Goal: Information Seeking & Learning: Learn about a topic

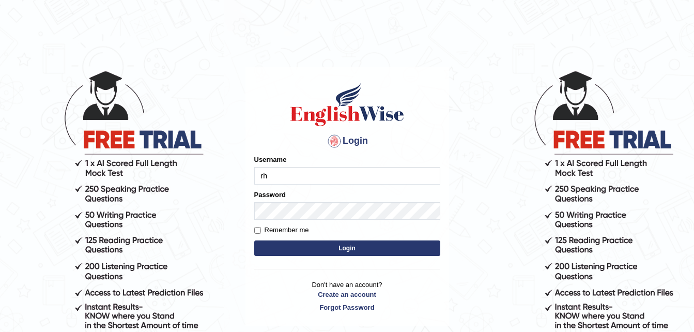
type input "r"
type input "Rohiteshmishra2023"
click at [261, 226] on label "Remember me" at bounding box center [281, 230] width 55 height 10
click at [261, 227] on input "Remember me" at bounding box center [257, 230] width 7 height 7
checkbox input "true"
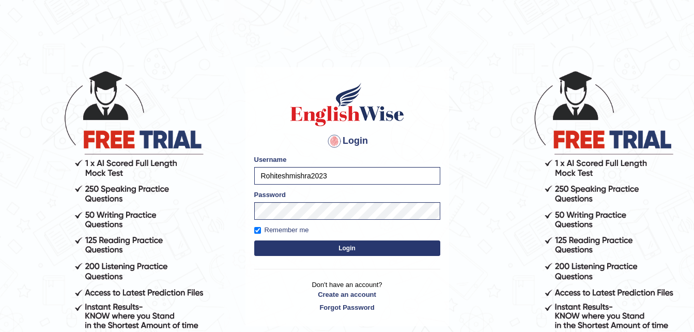
click at [346, 245] on button "Login" at bounding box center [347, 248] width 186 height 16
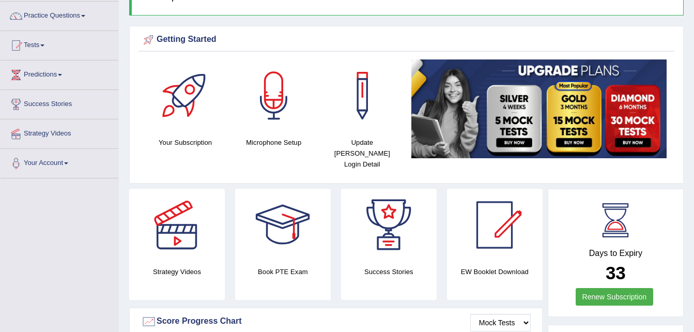
scroll to position [83, 0]
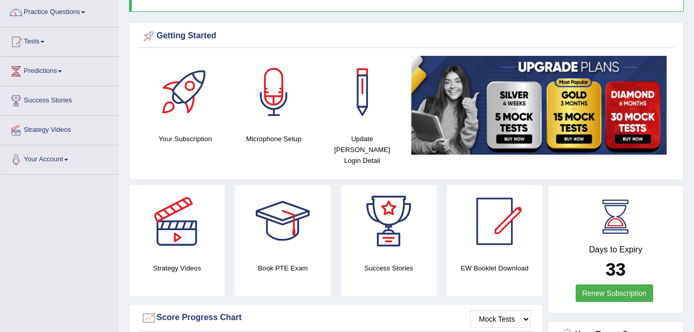
click at [66, 66] on link "Predictions" at bounding box center [60, 70] width 118 height 26
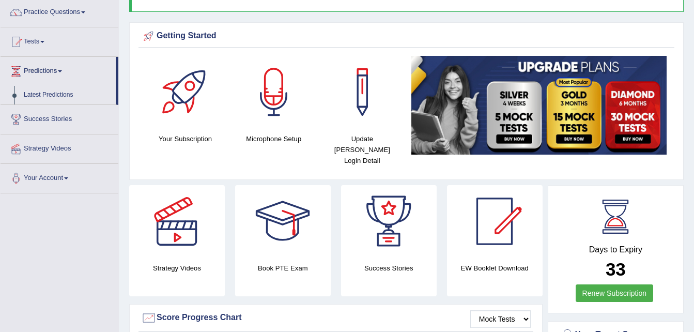
click at [88, 7] on link "Practice Questions" at bounding box center [60, 11] width 118 height 26
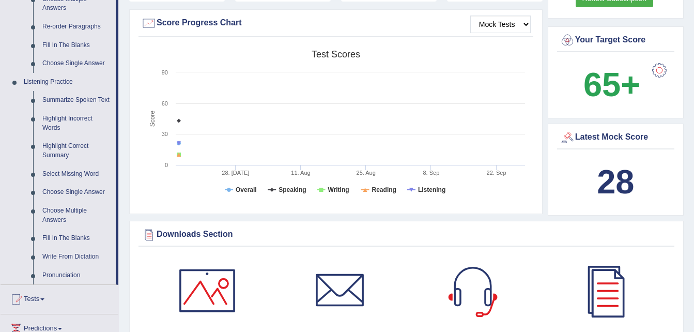
scroll to position [393, 0]
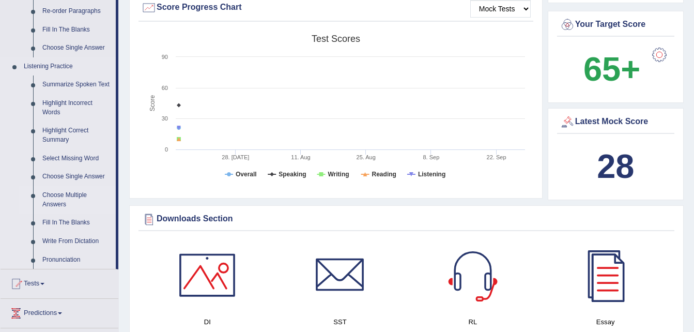
click at [66, 200] on link "Choose Multiple Answers" at bounding box center [77, 199] width 78 height 27
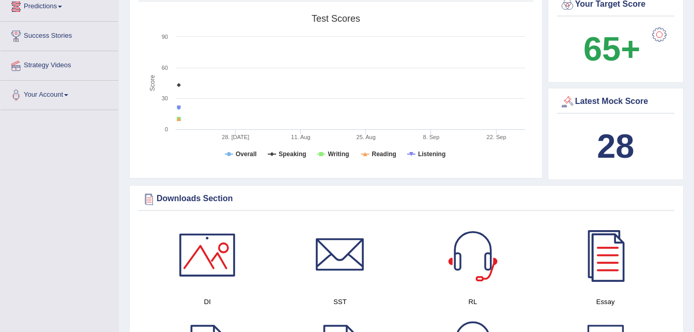
scroll to position [695, 0]
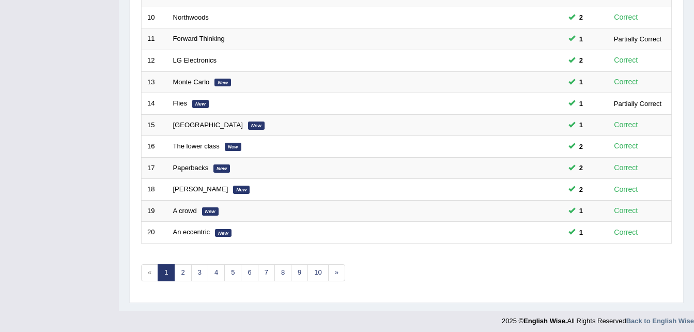
scroll to position [352, 0]
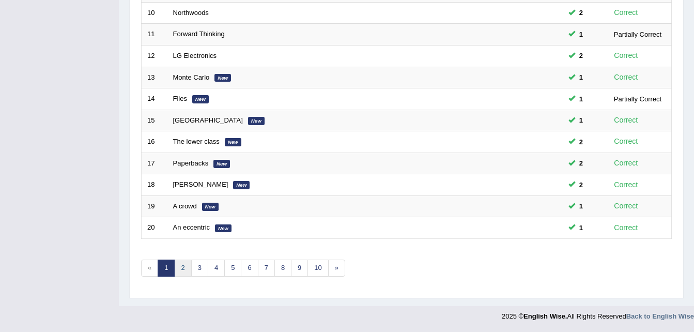
click at [187, 263] on link "2" at bounding box center [182, 267] width 17 height 17
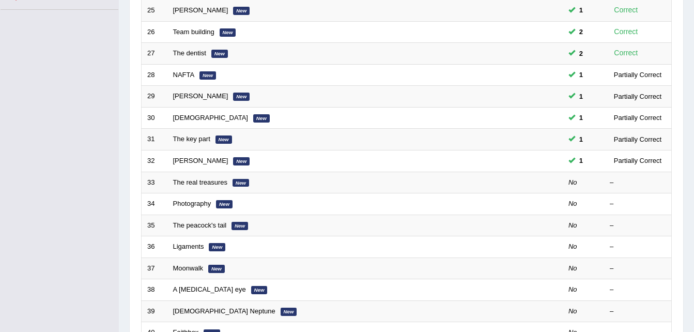
scroll to position [248, 0]
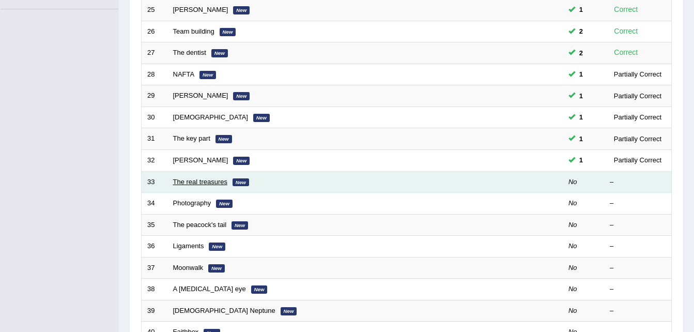
click at [194, 181] on link "The real treasures" at bounding box center [200, 182] width 55 height 8
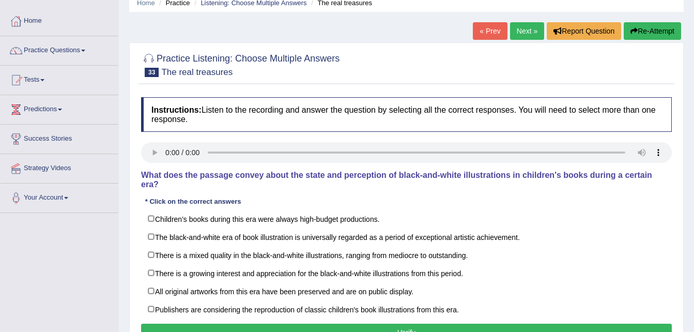
scroll to position [62, 0]
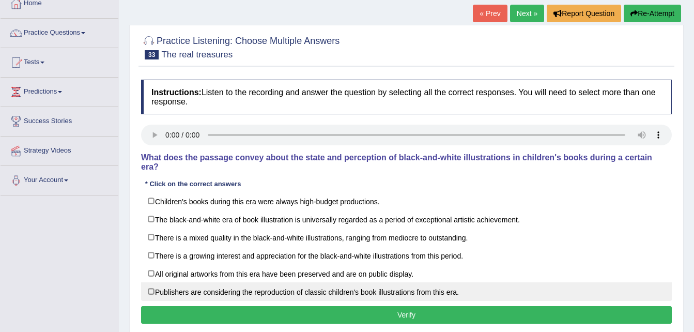
click at [149, 285] on label "Publishers are considering the reproduction of classic children's book illustra…" at bounding box center [406, 291] width 531 height 19
checkbox input "true"
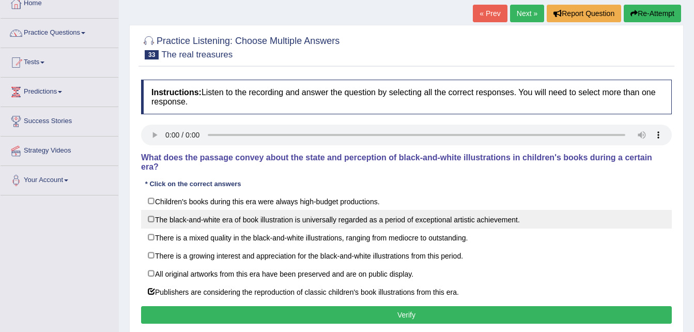
click at [151, 210] on label "The black-and-white era of book illustration is universally regarded as a perio…" at bounding box center [406, 219] width 531 height 19
checkbox input "true"
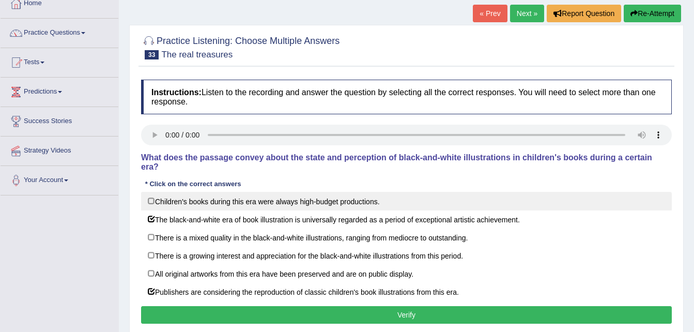
click at [148, 192] on label "Children's books during this era were always high-budget productions." at bounding box center [406, 201] width 531 height 19
checkbox input "true"
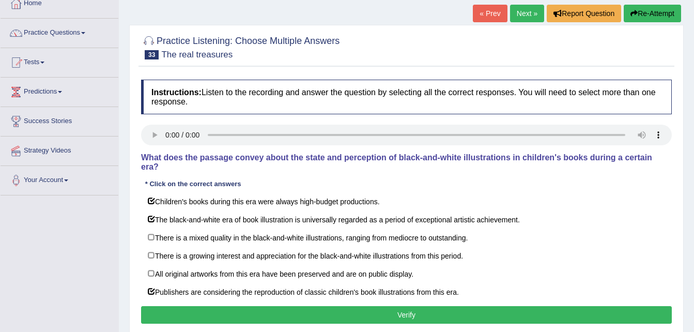
click at [419, 306] on button "Verify" at bounding box center [406, 315] width 531 height 18
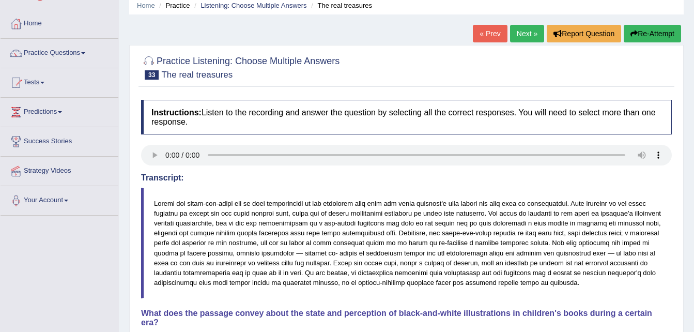
scroll to position [41, 0]
click at [644, 32] on button "Re-Attempt" at bounding box center [652, 34] width 57 height 18
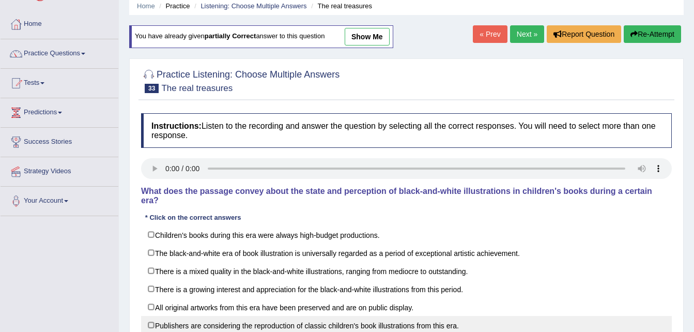
click at [156, 316] on label "Publishers are considering the reproduction of classic children's book illustra…" at bounding box center [406, 325] width 531 height 19
checkbox input "true"
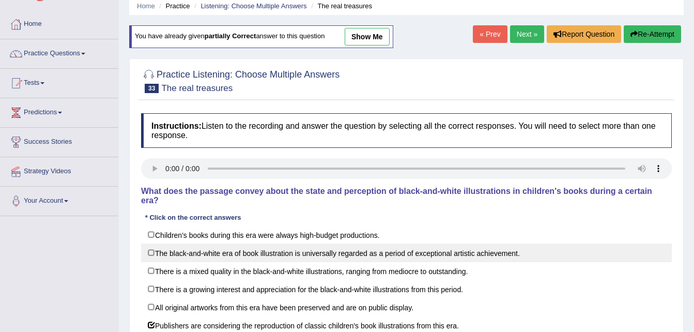
click at [153, 243] on label "The black-and-white era of book illustration is universally regarded as a perio…" at bounding box center [406, 252] width 531 height 19
checkbox input "true"
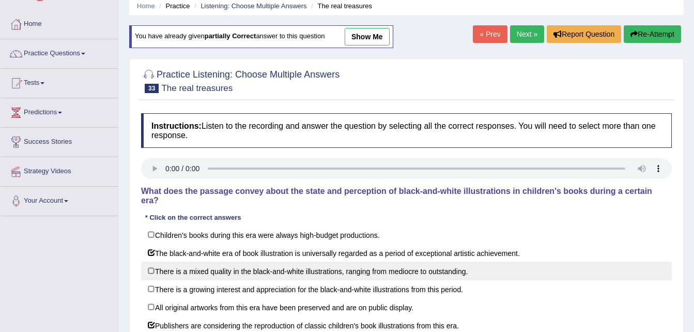
click at [149, 261] on label "There is a mixed quality in the black-and-white illustrations, ranging from med…" at bounding box center [406, 270] width 531 height 19
checkbox input "true"
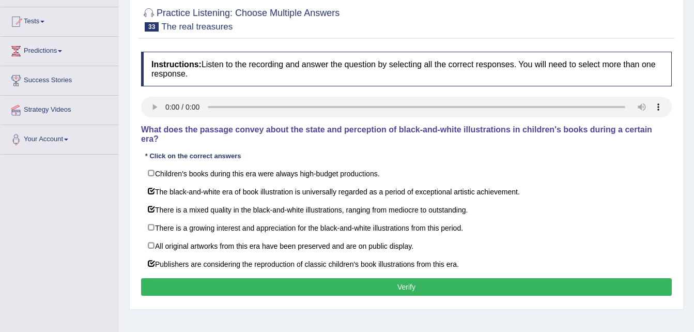
scroll to position [124, 0]
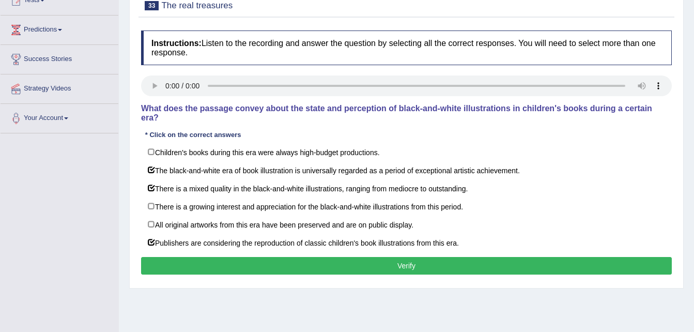
click at [410, 257] on button "Verify" at bounding box center [406, 266] width 531 height 18
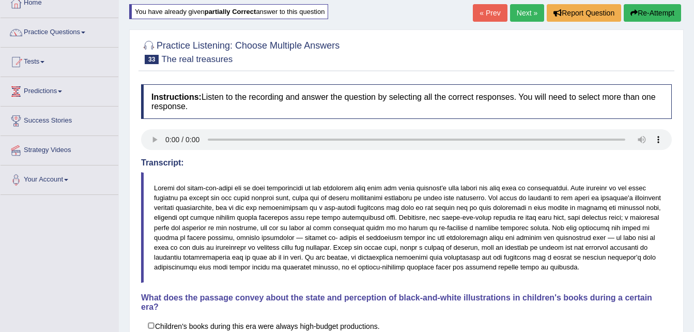
scroll to position [41, 0]
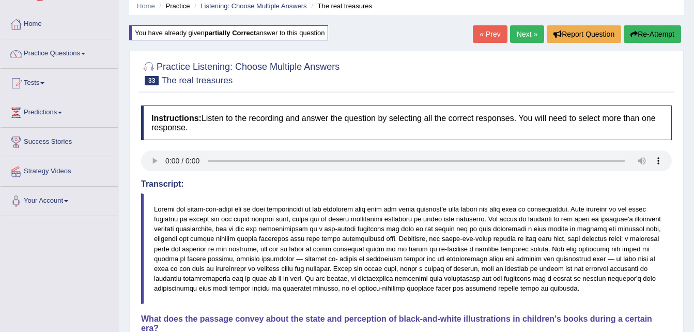
click at [527, 31] on link "Next »" at bounding box center [527, 34] width 34 height 18
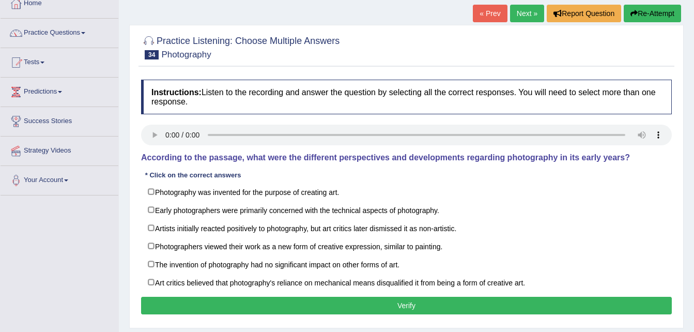
scroll to position [83, 0]
